Goal: Find specific page/section

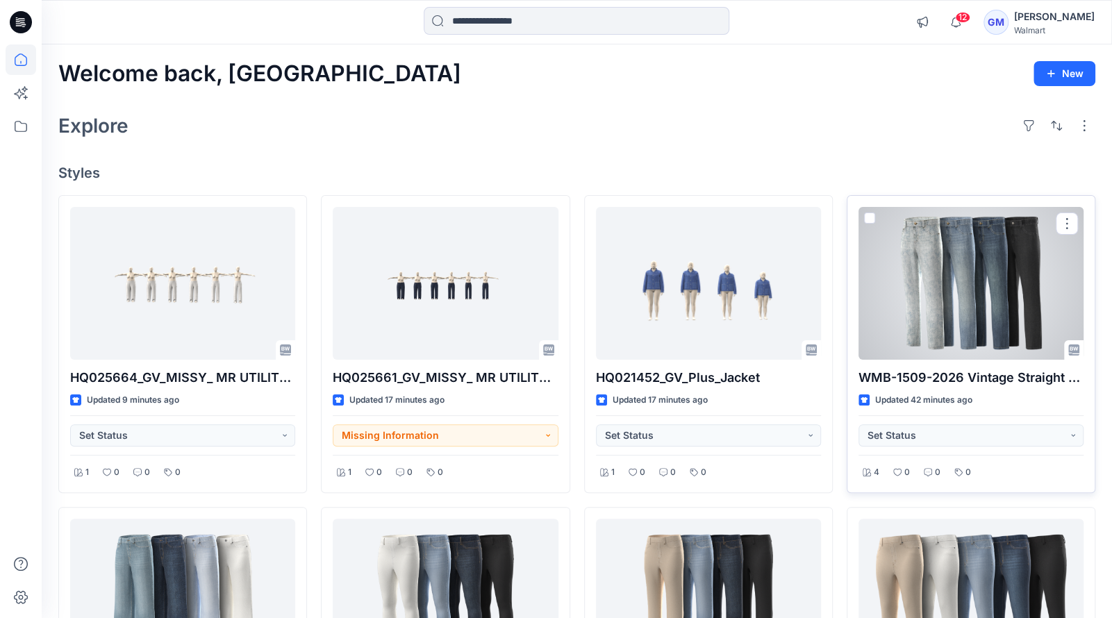
click at [997, 283] on div at bounding box center [970, 283] width 225 height 153
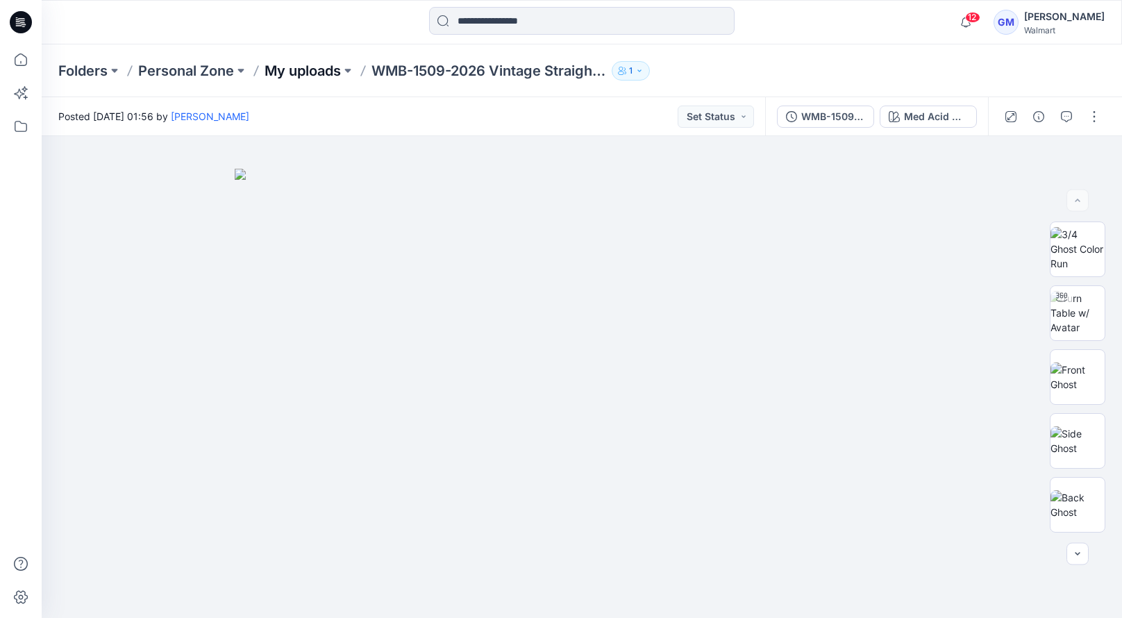
click at [278, 62] on p "My uploads" at bounding box center [303, 70] width 76 height 19
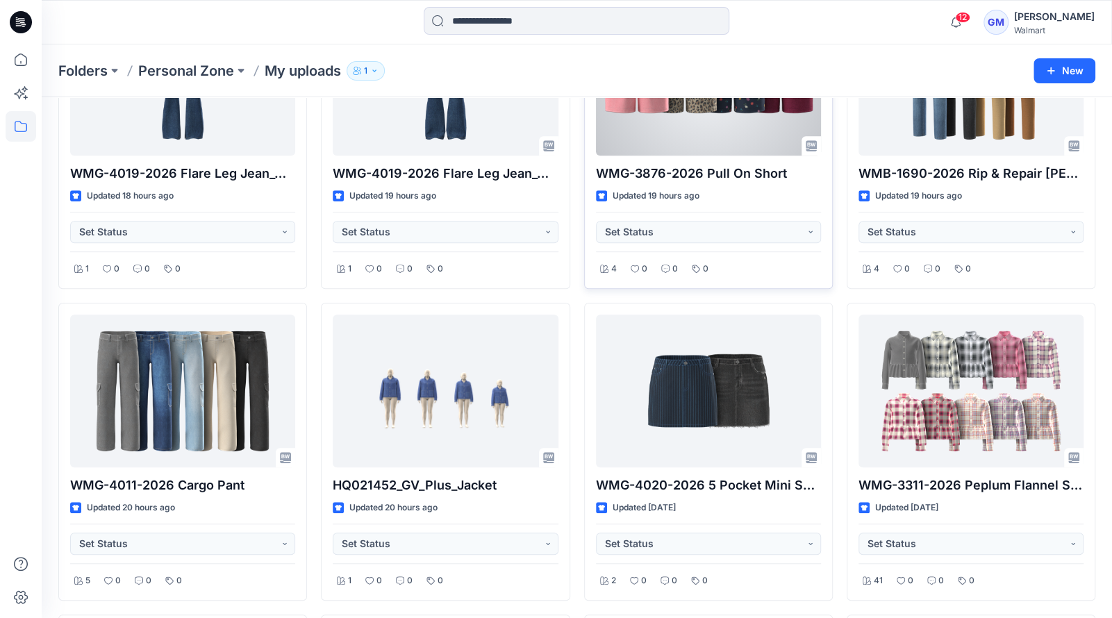
scroll to position [486, 0]
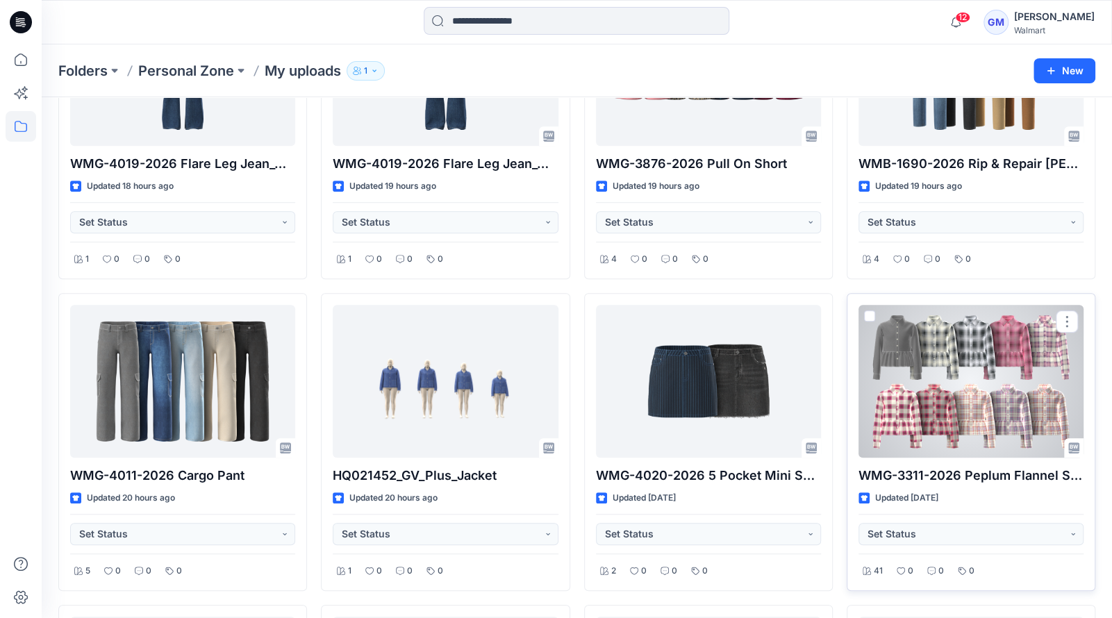
click at [932, 333] on div at bounding box center [970, 381] width 225 height 153
